Goal: Transaction & Acquisition: Purchase product/service

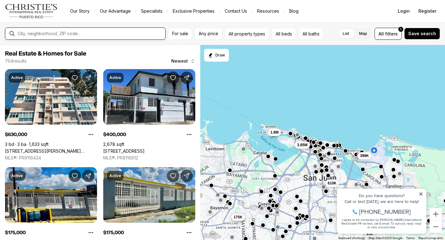
click at [95, 34] on input "text" at bounding box center [90, 33] width 145 height 5
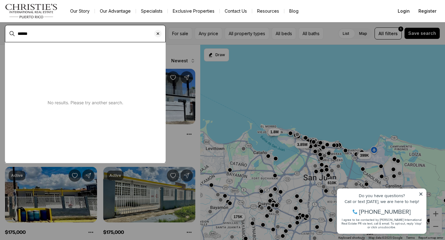
type input "******"
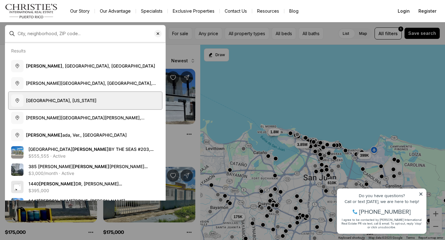
click at [38, 101] on span "Rincón, Puerto Rico" at bounding box center [61, 100] width 70 height 5
type input "**********"
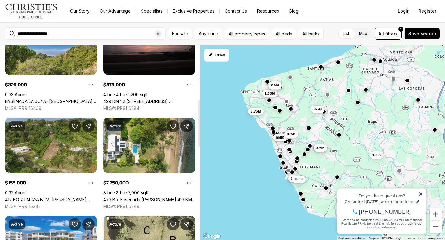
scroll to position [206, 0]
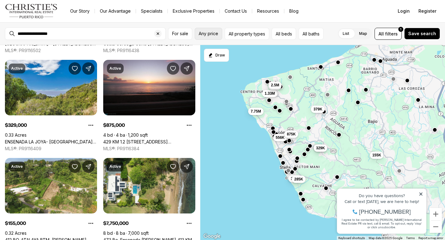
click at [206, 32] on span "Any price" at bounding box center [208, 33] width 19 height 5
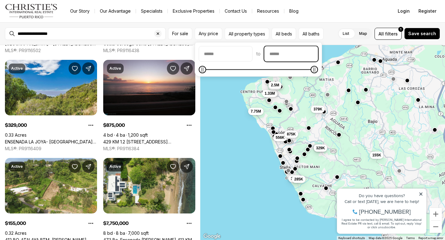
click at [291, 57] on input "priceMax" at bounding box center [291, 54] width 53 height 15
type input "********"
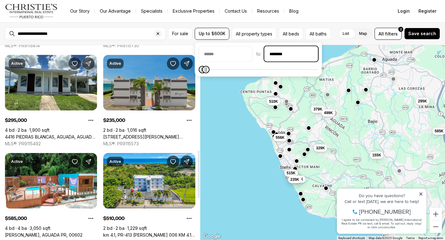
scroll to position [431, 0]
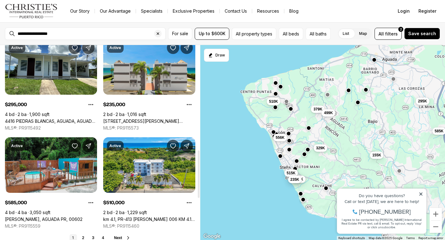
click at [62, 217] on link "Naranjo NARANJO, AGUADA PR, 00602" at bounding box center [44, 220] width 78 height 6
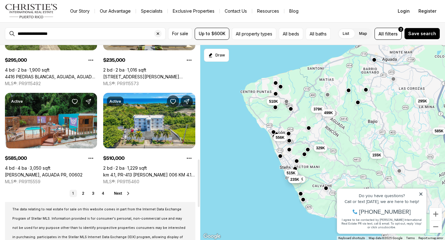
scroll to position [488, 0]
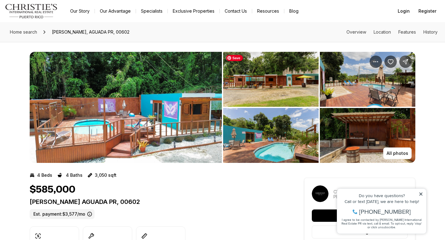
click at [300, 80] on img "View image gallery" at bounding box center [271, 79] width 96 height 55
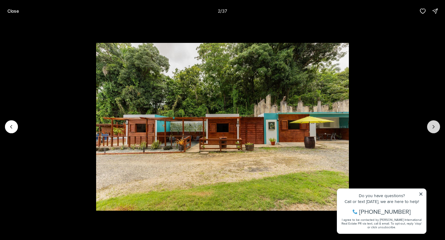
click at [432, 127] on icon "Next slide" at bounding box center [434, 127] width 6 height 6
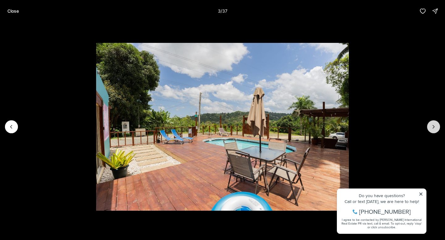
click at [432, 127] on icon "Next slide" at bounding box center [434, 127] width 6 height 6
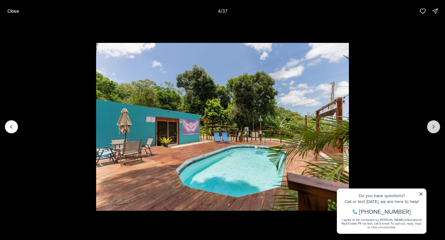
click at [432, 127] on icon "Next slide" at bounding box center [434, 127] width 6 height 6
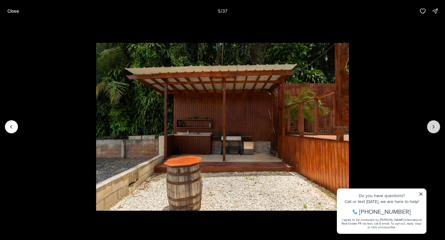
click at [432, 127] on icon "Next slide" at bounding box center [434, 127] width 6 height 6
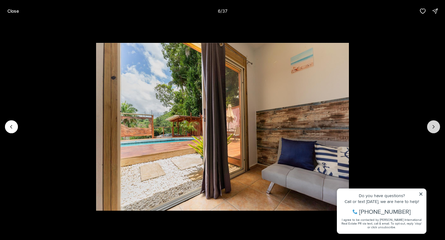
click at [432, 127] on icon "Next slide" at bounding box center [434, 127] width 6 height 6
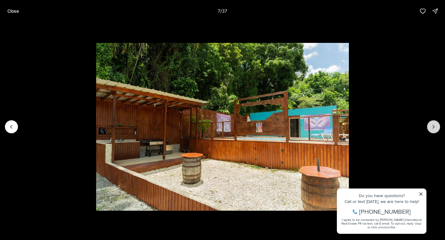
click at [432, 127] on icon "Next slide" at bounding box center [434, 127] width 6 height 6
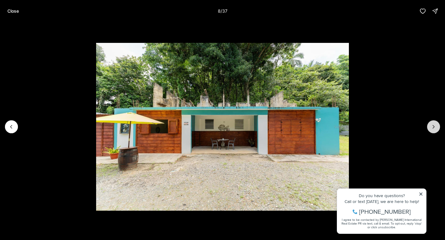
click at [432, 127] on icon "Next slide" at bounding box center [434, 127] width 6 height 6
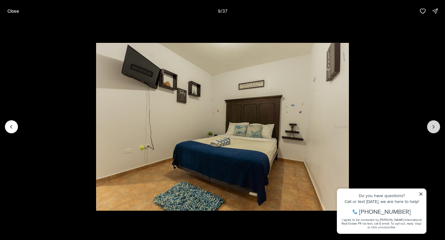
click at [432, 127] on icon "Next slide" at bounding box center [434, 127] width 6 height 6
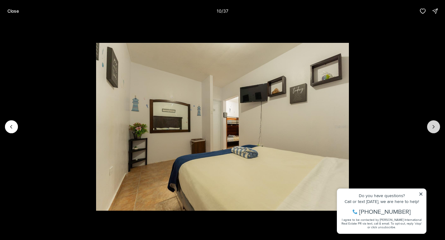
click at [432, 127] on icon "Next slide" at bounding box center [434, 127] width 6 height 6
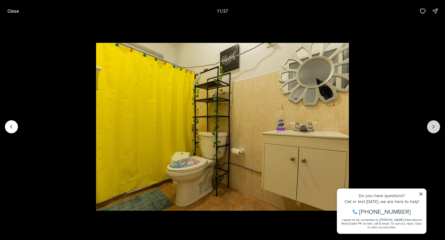
click at [432, 127] on icon "Next slide" at bounding box center [434, 127] width 6 height 6
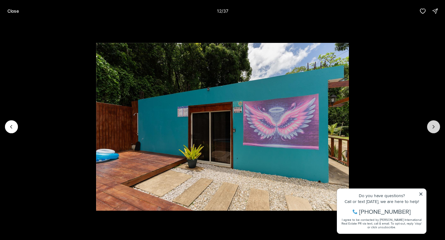
click at [432, 127] on icon "Next slide" at bounding box center [434, 127] width 6 height 6
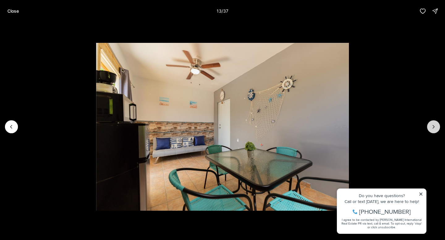
click at [432, 127] on icon "Next slide" at bounding box center [434, 127] width 6 height 6
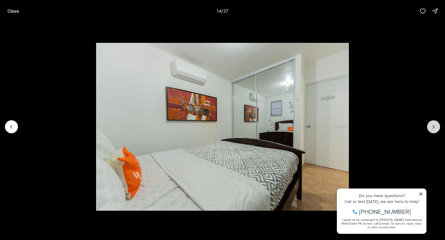
click at [432, 127] on icon "Next slide" at bounding box center [434, 127] width 6 height 6
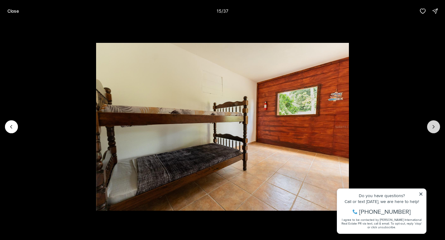
click at [432, 127] on icon "Next slide" at bounding box center [434, 127] width 6 height 6
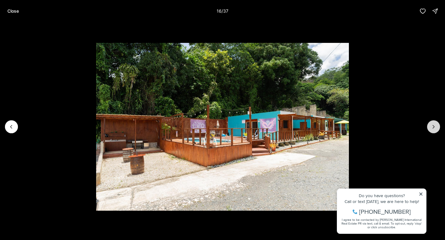
click at [432, 127] on icon "Next slide" at bounding box center [434, 127] width 6 height 6
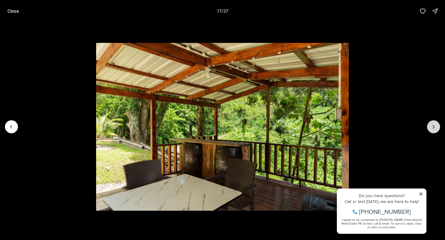
click at [432, 127] on icon "Next slide" at bounding box center [434, 127] width 6 height 6
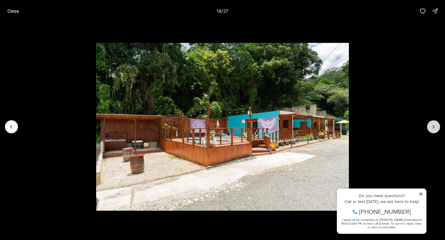
click at [432, 127] on icon "Next slide" at bounding box center [434, 127] width 6 height 6
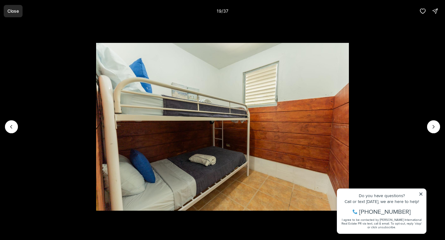
click at [16, 12] on p "Close" at bounding box center [12, 11] width 11 height 5
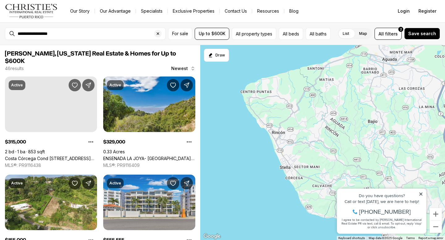
scroll to position [488, 0]
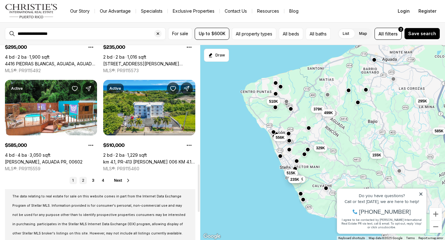
click at [83, 177] on link "2" at bounding box center [82, 180] width 7 height 7
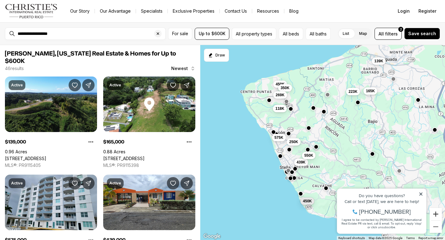
click at [437, 214] on button "Zoom in" at bounding box center [436, 214] width 12 height 12
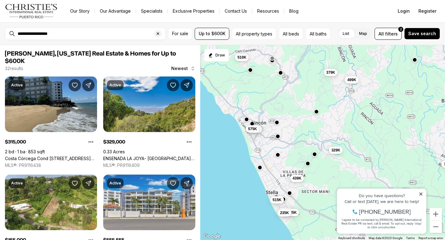
drag, startPoint x: 292, startPoint y: 121, endPoint x: 317, endPoint y: 122, distance: 25.1
click at [317, 122] on div "315K 329K 155K 556K 379K 285K 499K 515K 235K 510K 575K 439K" at bounding box center [322, 143] width 245 height 196
click at [437, 215] on button "Zoom in" at bounding box center [436, 214] width 12 height 12
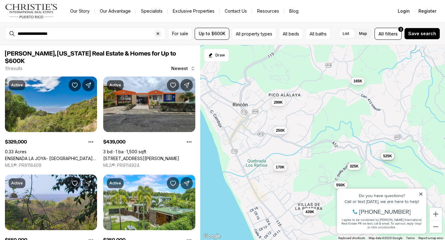
drag, startPoint x: 286, startPoint y: 132, endPoint x: 337, endPoint y: 135, distance: 50.5
click at [337, 135] on div "329K 525K 439K 550K 250K 199K 299K 165K 325K 170K" at bounding box center [322, 143] width 245 height 196
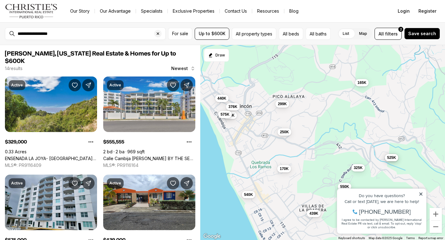
click at [224, 117] on button "575K" at bounding box center [225, 114] width 14 height 7
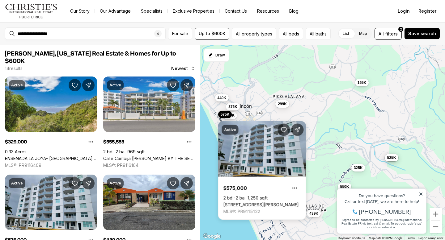
click at [222, 98] on span "440K" at bounding box center [222, 97] width 9 height 5
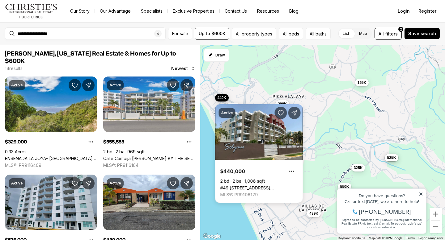
click at [245, 85] on div "329K 525K 439K 550K 250K 299K 165K 325K 170K 556K 575K 540K 376K 440K" at bounding box center [322, 143] width 245 height 196
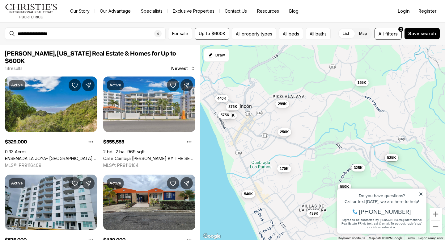
click at [249, 193] on span "540K" at bounding box center [248, 194] width 9 height 5
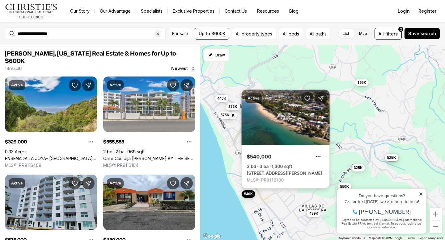
click at [292, 171] on link "[STREET_ADDRESS][PERSON_NAME]" at bounding box center [284, 174] width 75 height 6
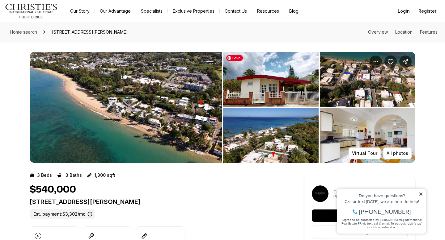
click at [276, 70] on img "View image gallery" at bounding box center [271, 79] width 96 height 55
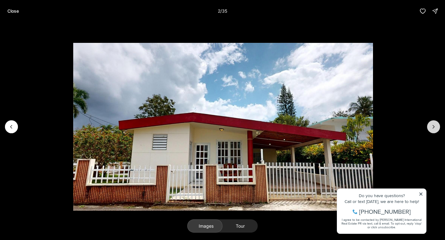
click at [436, 125] on icon "Next slide" at bounding box center [434, 127] width 6 height 6
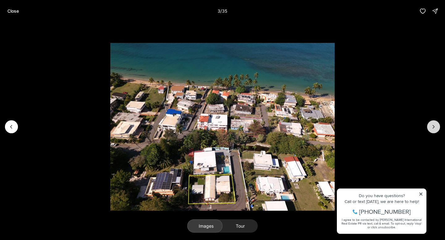
click at [436, 125] on icon "Next slide" at bounding box center [434, 127] width 6 height 6
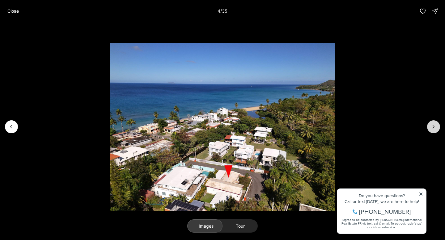
click at [436, 125] on icon "Next slide" at bounding box center [434, 127] width 6 height 6
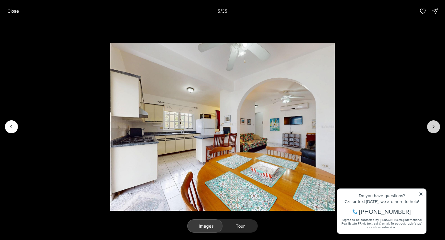
click at [437, 128] on button "Next slide" at bounding box center [433, 127] width 13 height 13
